Goal: Task Accomplishment & Management: Use online tool/utility

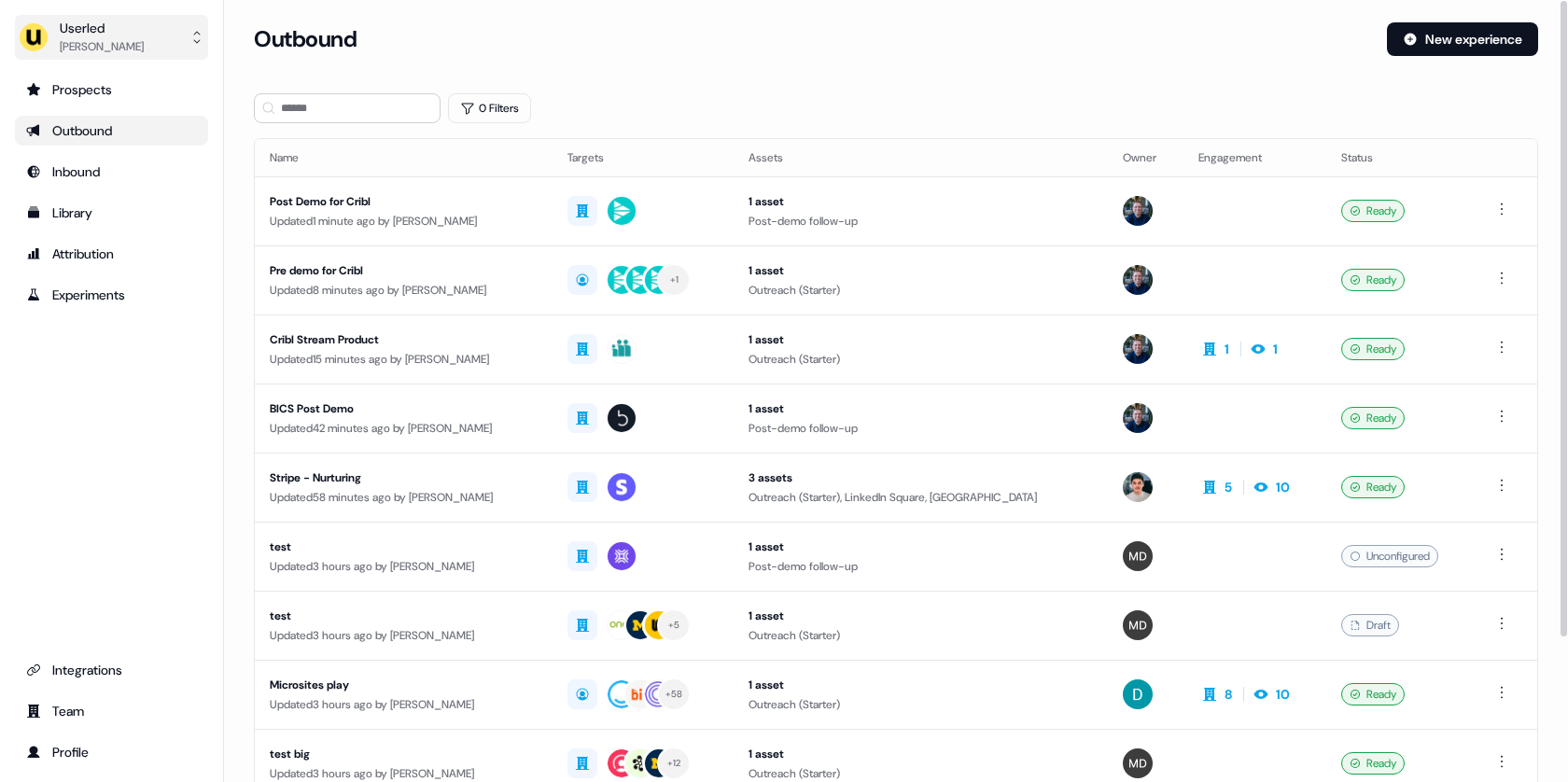
click at [155, 37] on button "Userled Tristan Saunders" at bounding box center [111, 37] width 193 height 44
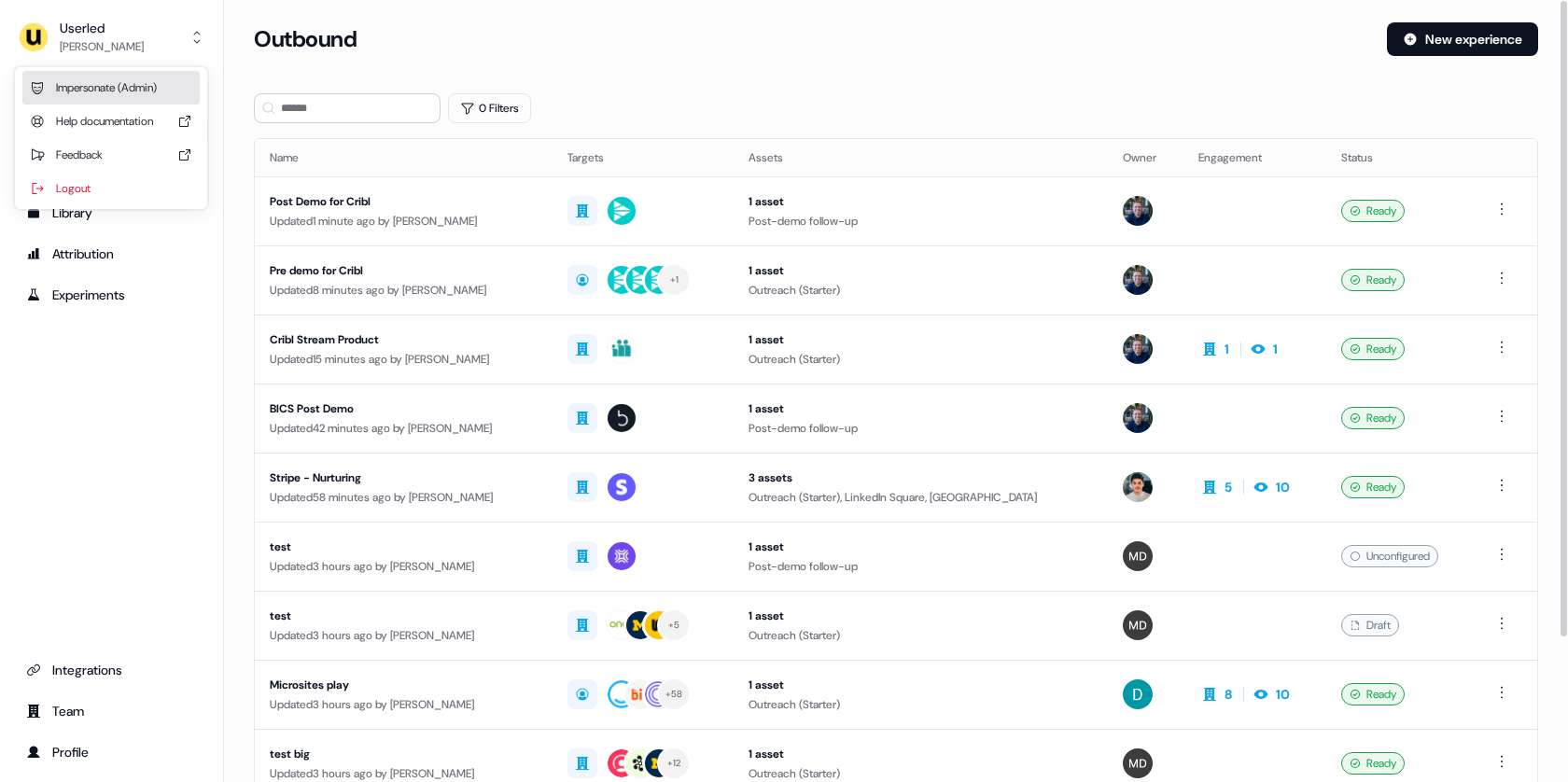
click at [155, 94] on div "Impersonate (Admin)" at bounding box center [111, 88] width 177 height 34
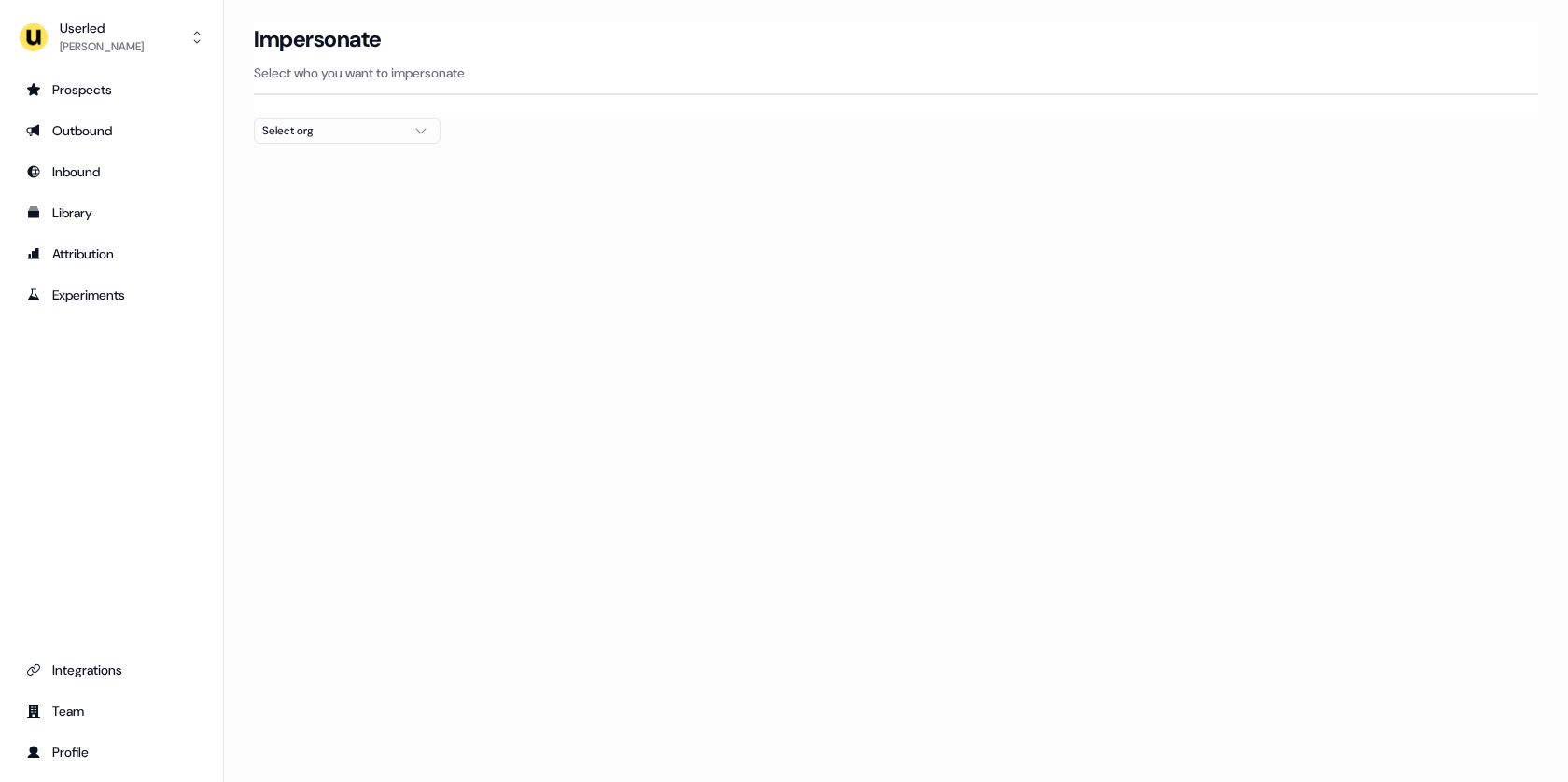
click at [331, 142] on section "Loading... Impersonate Select who you want to impersonate Select org" at bounding box center [895, 117] width 1343 height 189
click at [337, 135] on div "Select org" at bounding box center [332, 130] width 140 height 18
type input "*****"
click at [297, 189] on div "Elastic" at bounding box center [347, 197] width 185 height 30
click at [248, 260] on div "Loading... Impersonate Select who you want to impersonate Elastic" at bounding box center [895, 391] width 1343 height 782
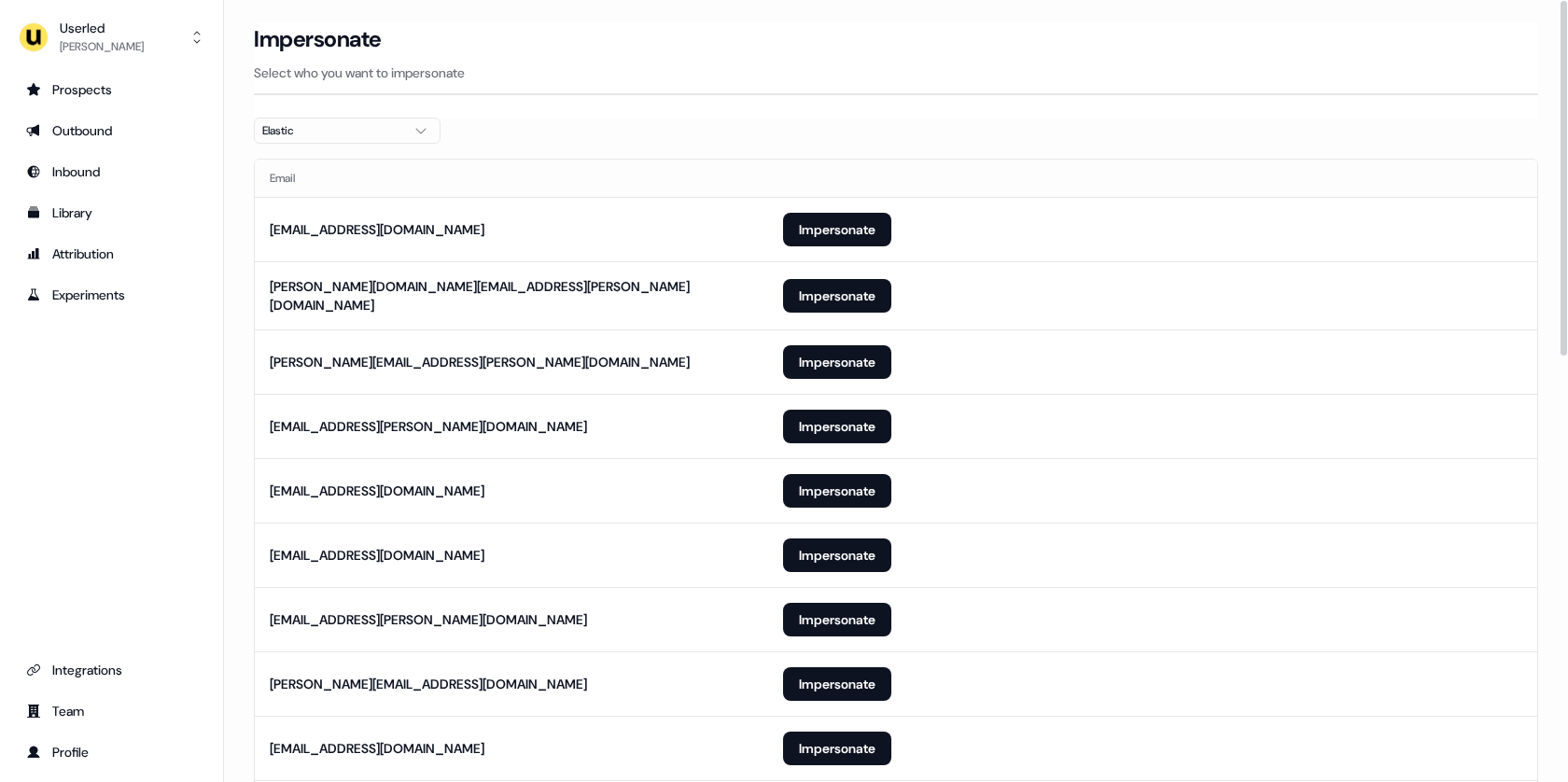
scroll to position [938, 0]
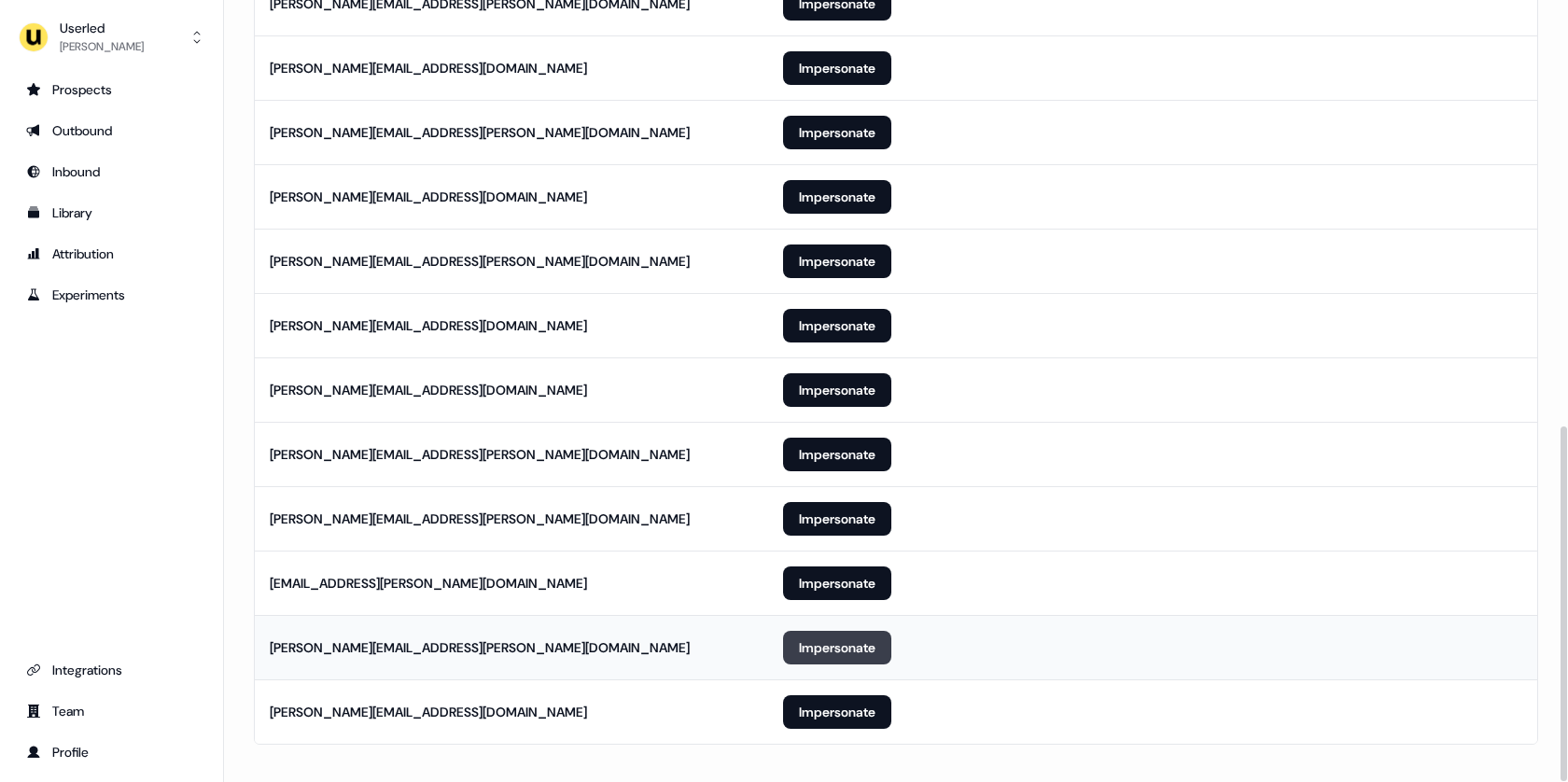
click at [811, 632] on button "Impersonate" at bounding box center [837, 648] width 108 height 34
